Goal: Information Seeking & Learning: Learn about a topic

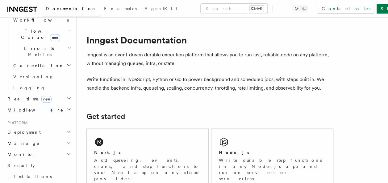
scroll to position [218, 0]
click at [31, 160] on link "Security" at bounding box center [39, 165] width 68 height 11
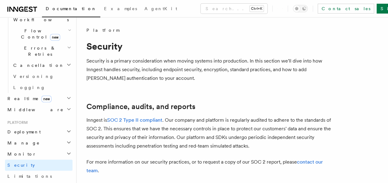
scroll to position [29, 0]
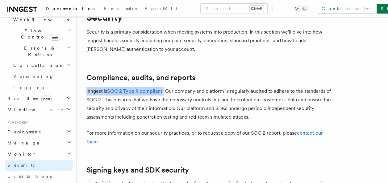
drag, startPoint x: 87, startPoint y: 90, endPoint x: 164, endPoint y: 89, distance: 77.1
click at [164, 89] on p "Inngest is SOC 2 Type II compliant . Our company and platform is regularly audi…" at bounding box center [209, 104] width 247 height 35
copy p "Inngest is SOC 2 Type II compliant ."
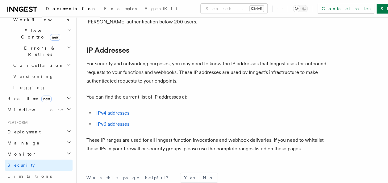
scroll to position [879, 0]
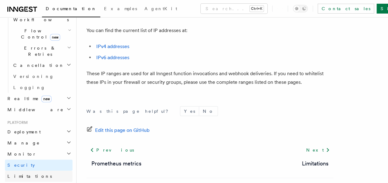
click at [39, 171] on link "Limitations" at bounding box center [39, 176] width 68 height 11
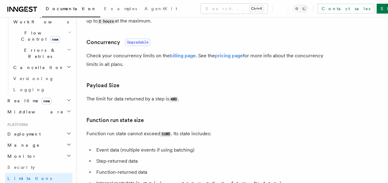
scroll to position [214, 0]
click at [31, 163] on link "Security" at bounding box center [39, 168] width 68 height 11
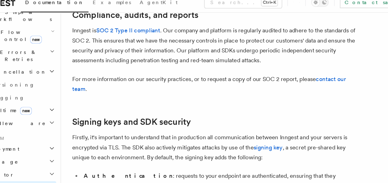
scroll to position [87, 0]
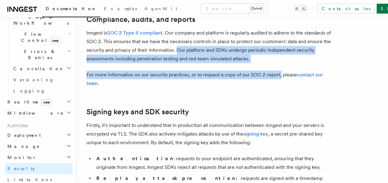
drag, startPoint x: 176, startPoint y: 49, endPoint x: 280, endPoint y: 70, distance: 106.1
click at [302, 72] on link "contact our team" at bounding box center [204, 79] width 236 height 15
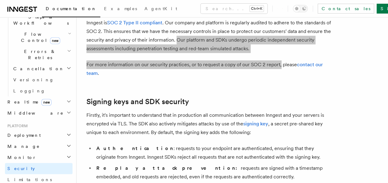
scroll to position [98, 0]
